Goal: Task Accomplishment & Management: Use online tool/utility

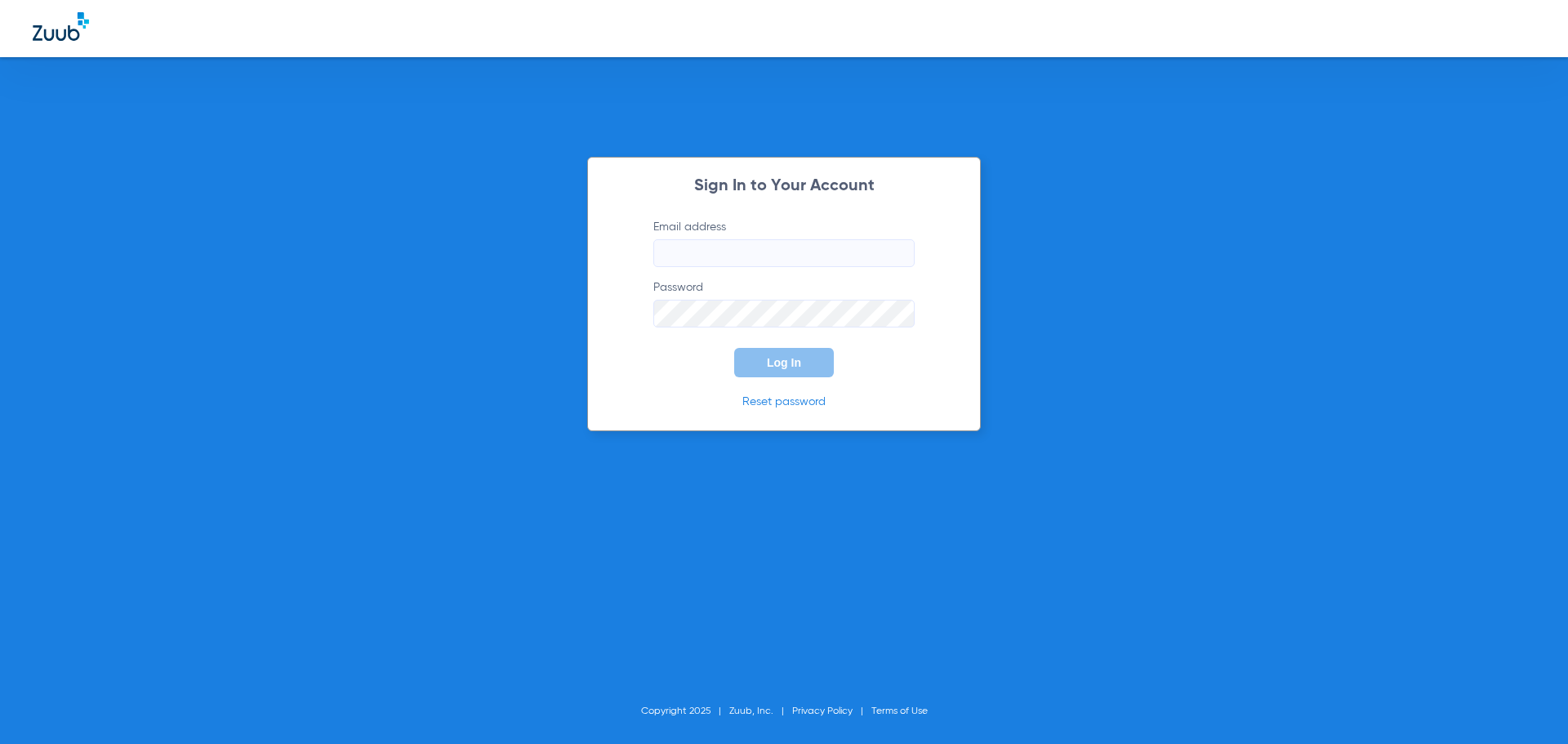
type input "[EMAIL_ADDRESS][DOMAIN_NAME]"
click at [802, 372] on button "Log In" at bounding box center [784, 363] width 99 height 30
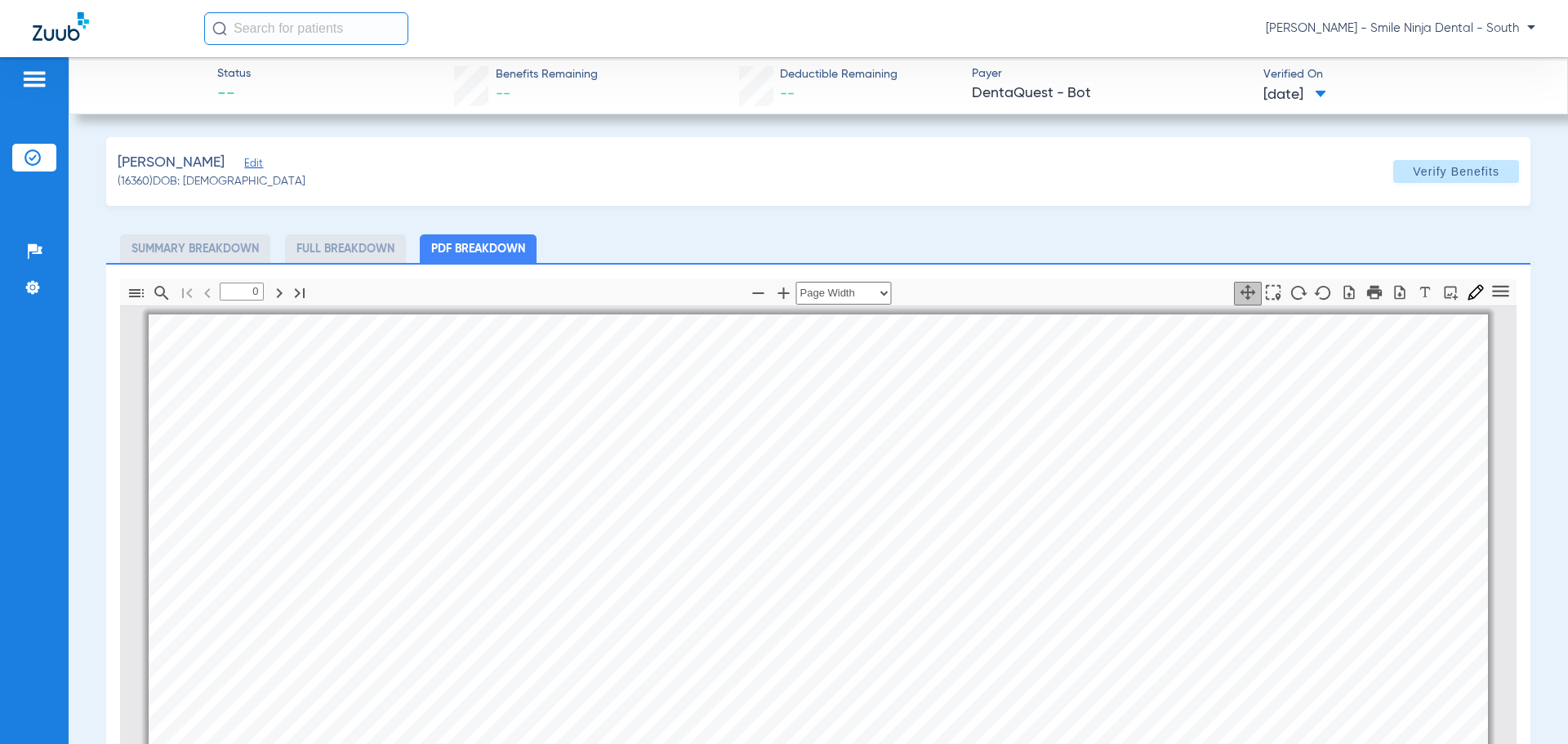
type input "1"
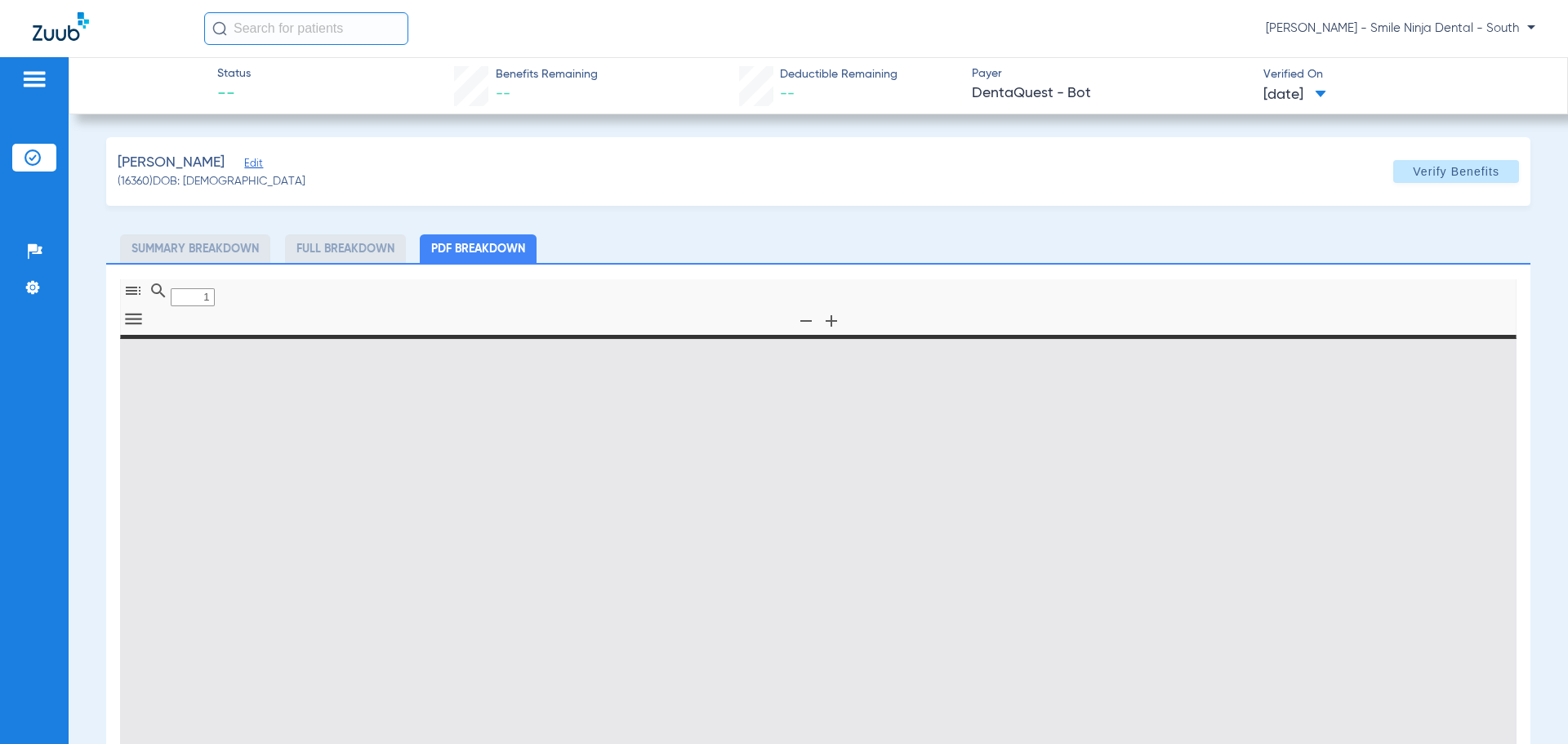
type input "0"
select select "page-width"
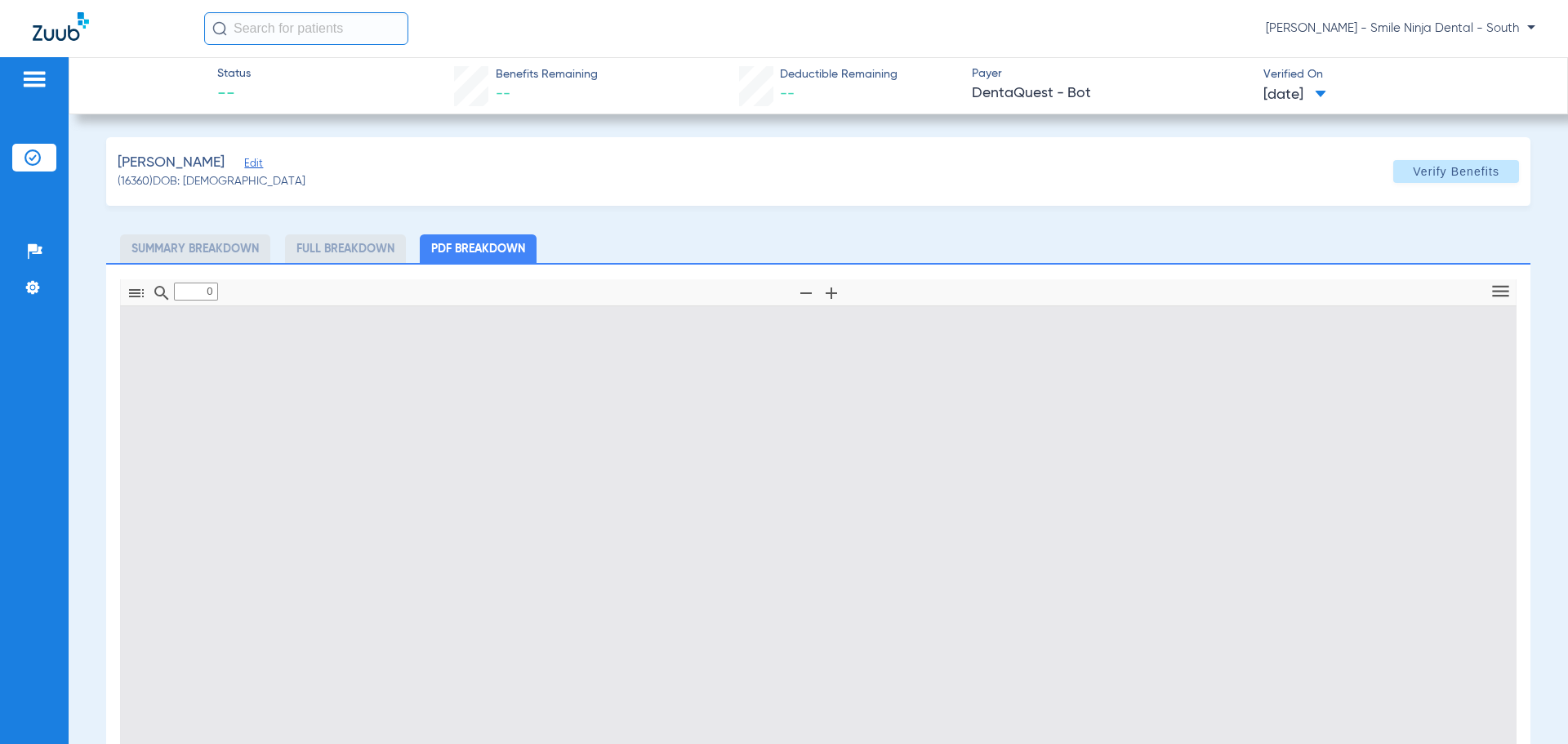
type input "1"
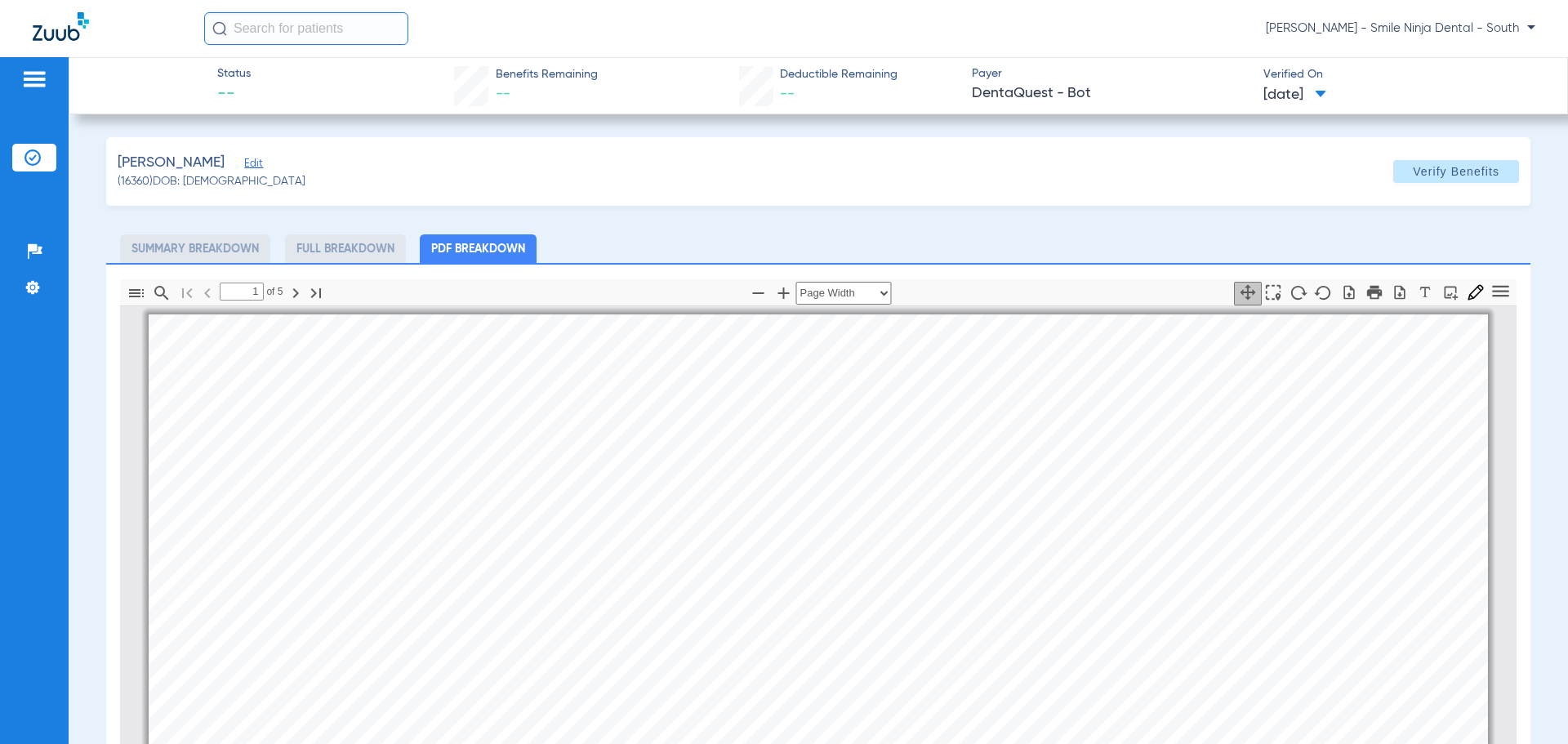
scroll to position [8, 0]
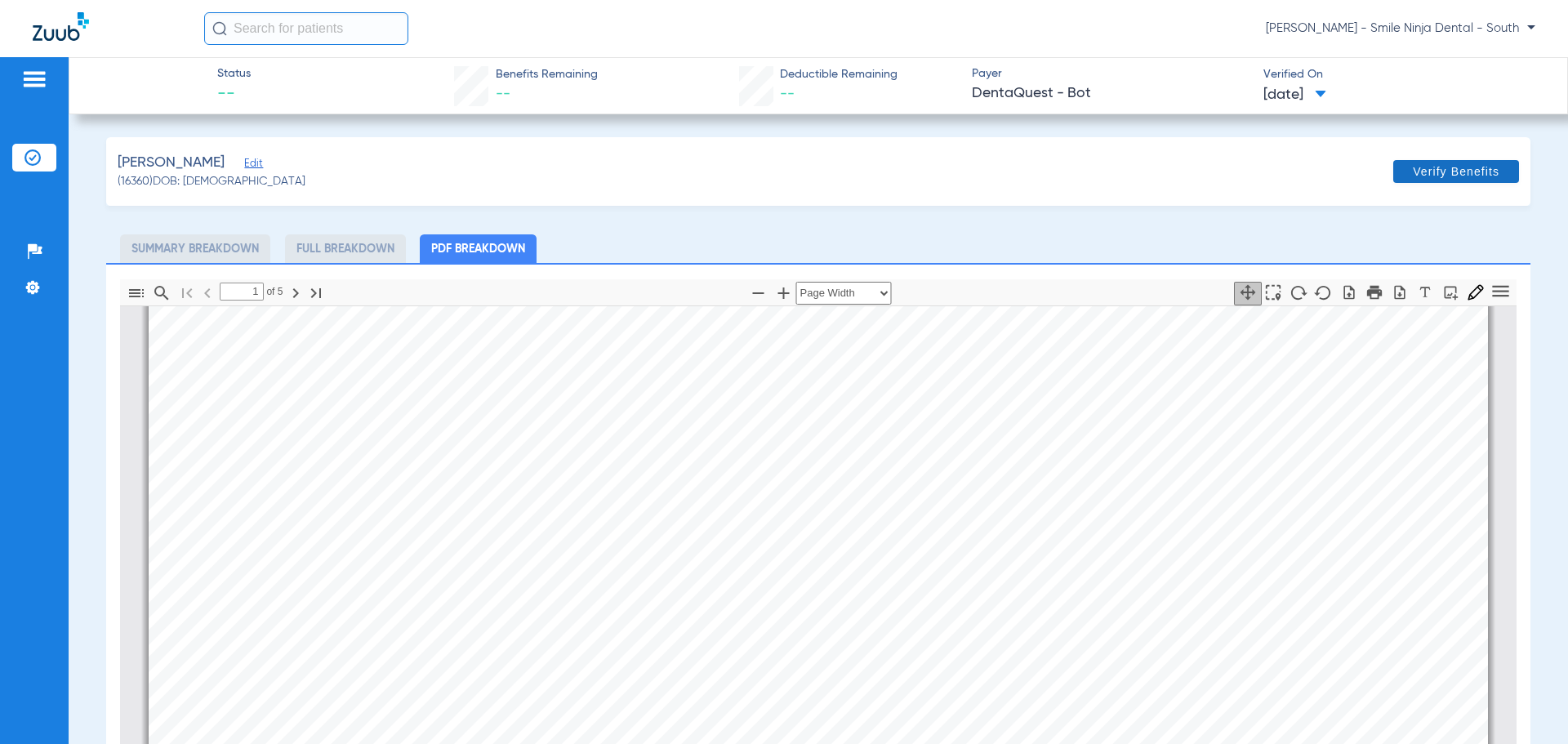
click at [1421, 167] on span "Verify Benefits" at bounding box center [1456, 172] width 86 height 13
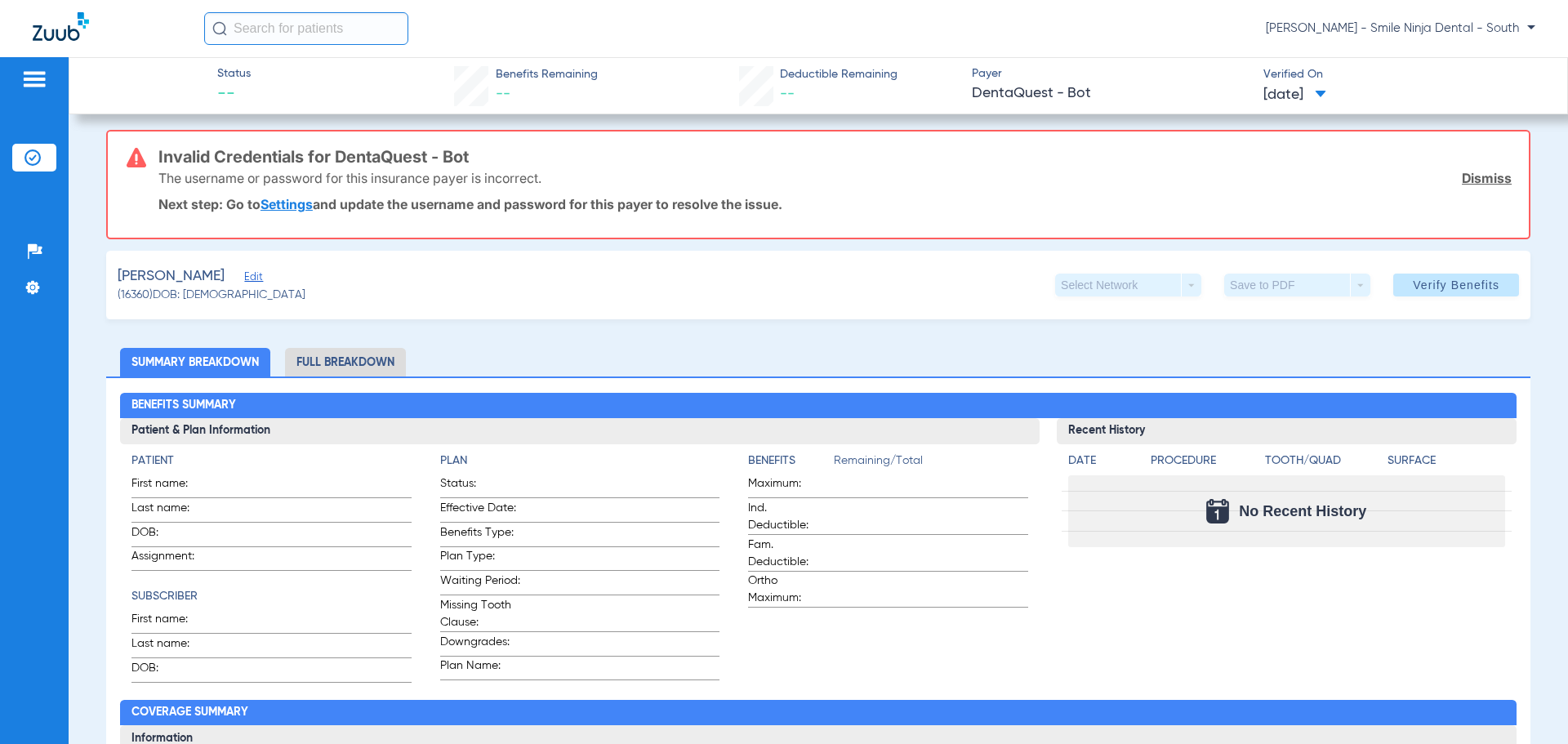
scroll to position [0, 0]
